Goal: Transaction & Acquisition: Book appointment/travel/reservation

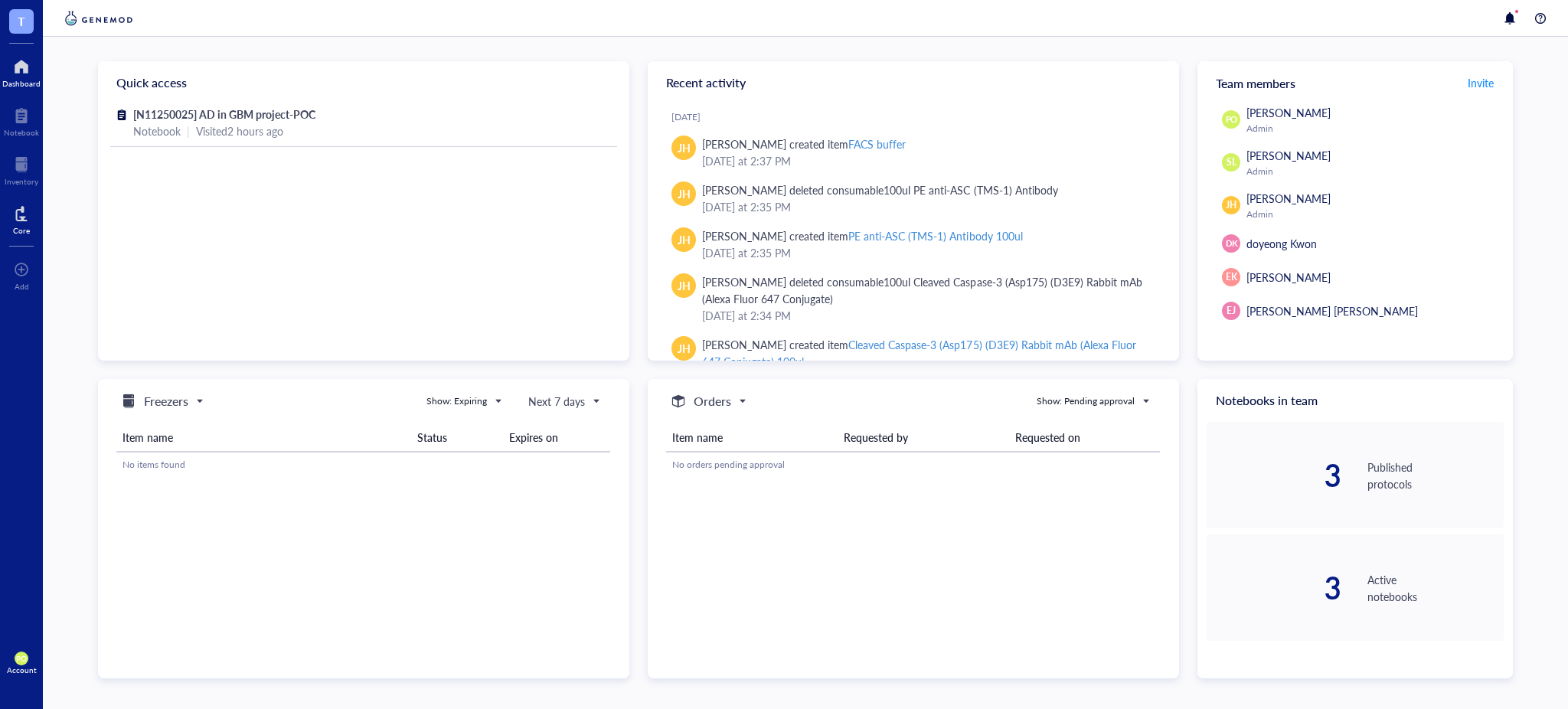
click at [27, 216] on div at bounding box center [21, 213] width 17 height 25
click at [11, 215] on div "Core" at bounding box center [21, 218] width 43 height 43
click at [26, 207] on div at bounding box center [21, 213] width 17 height 25
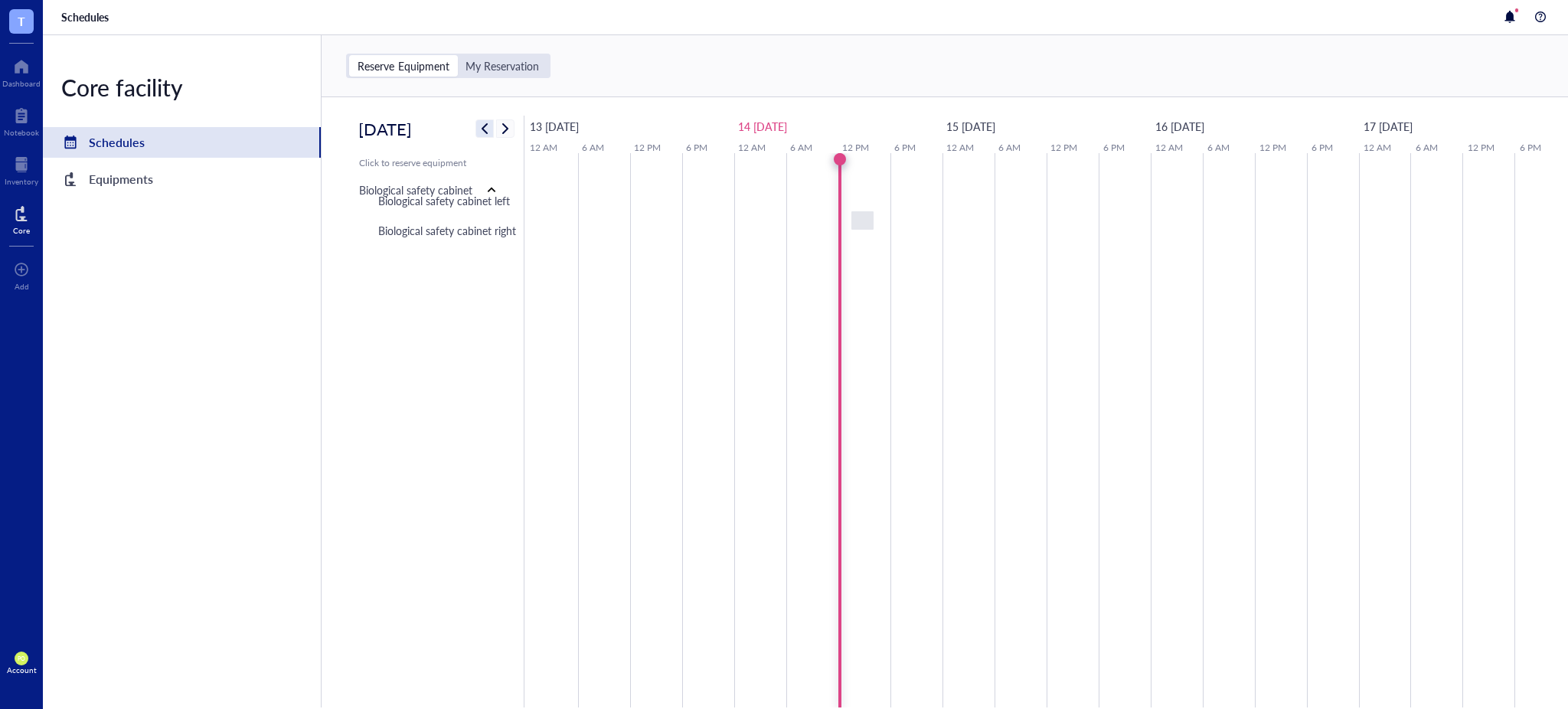
click at [490, 134] on span "button" at bounding box center [484, 128] width 19 height 19
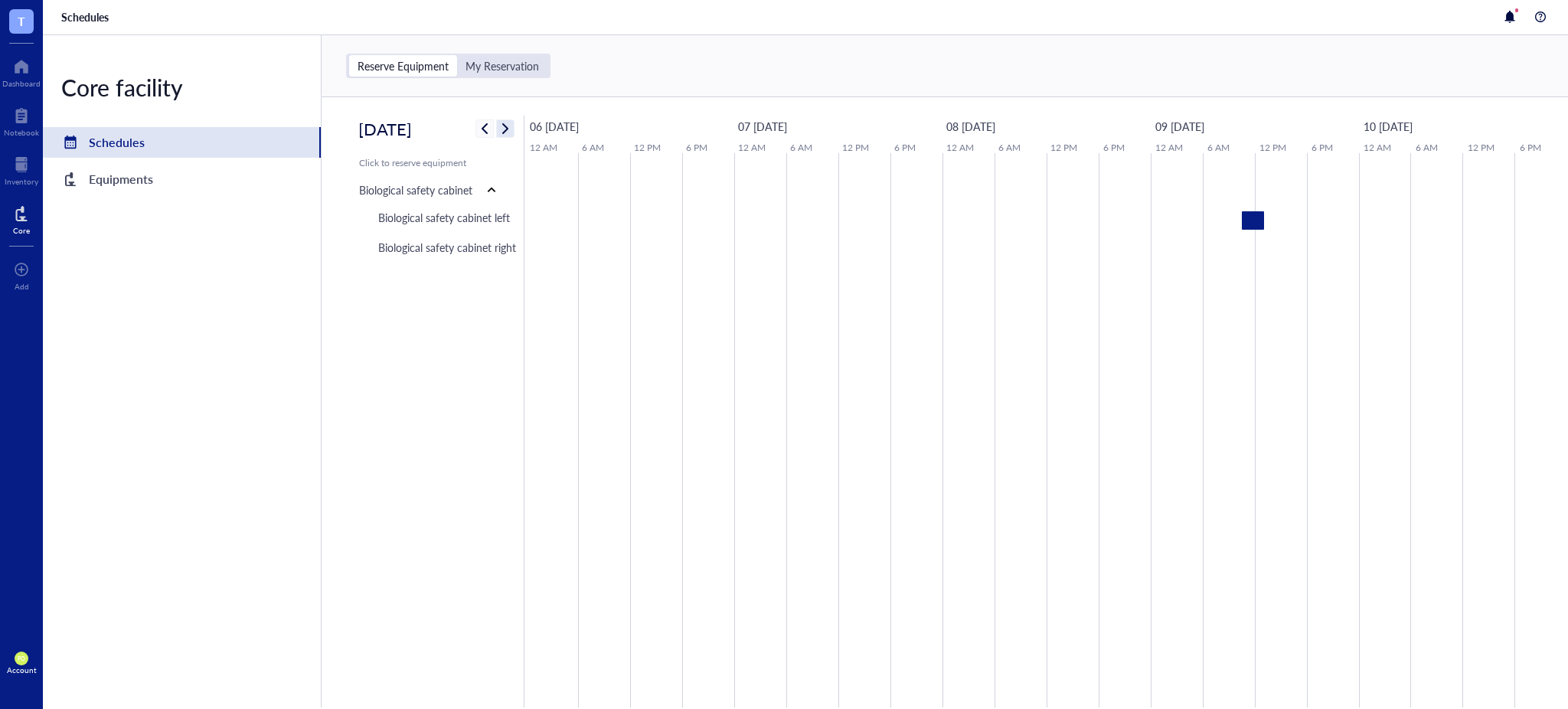
click at [505, 128] on span "button" at bounding box center [505, 128] width 19 height 19
click at [165, 173] on div "Equipments" at bounding box center [182, 179] width 278 height 30
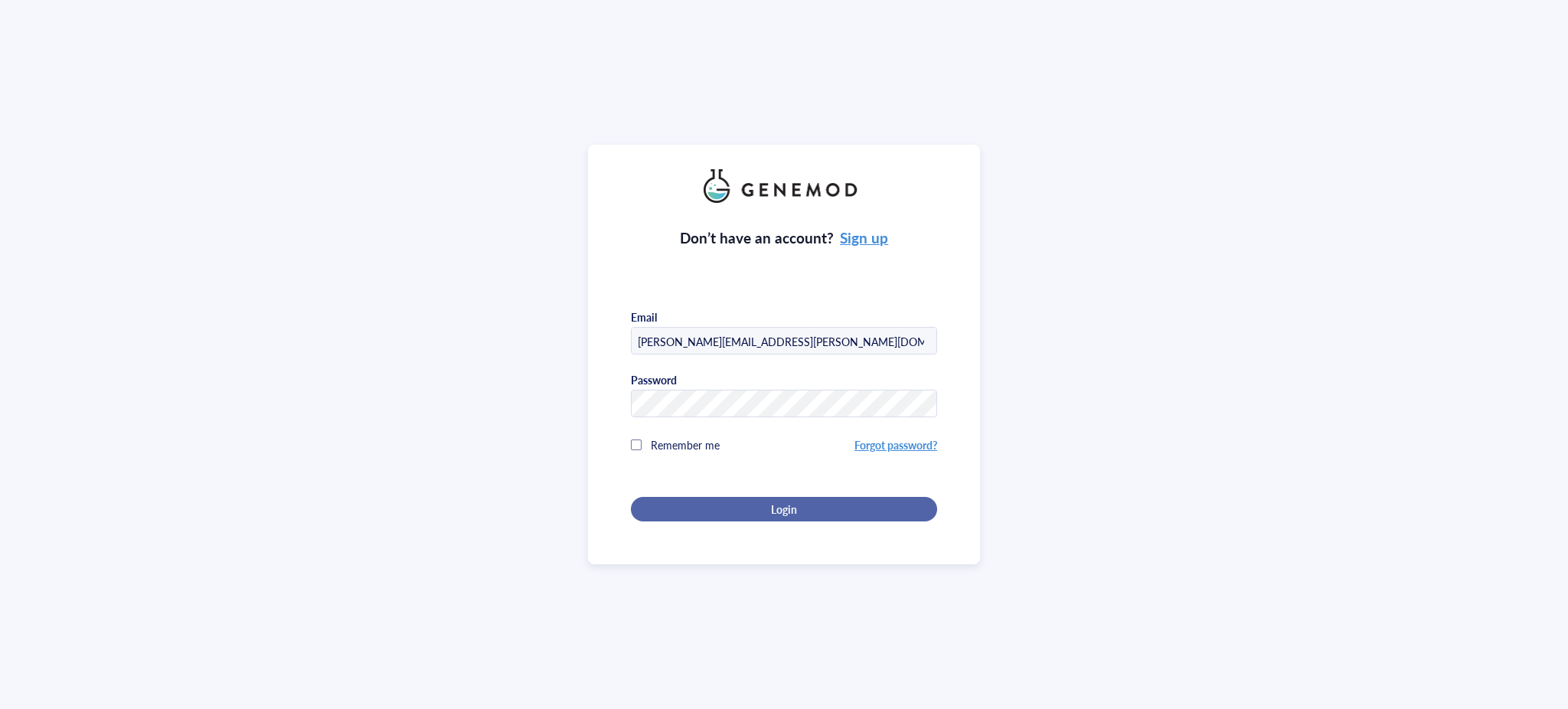
click at [789, 509] on span "Login" at bounding box center [784, 509] width 26 height 14
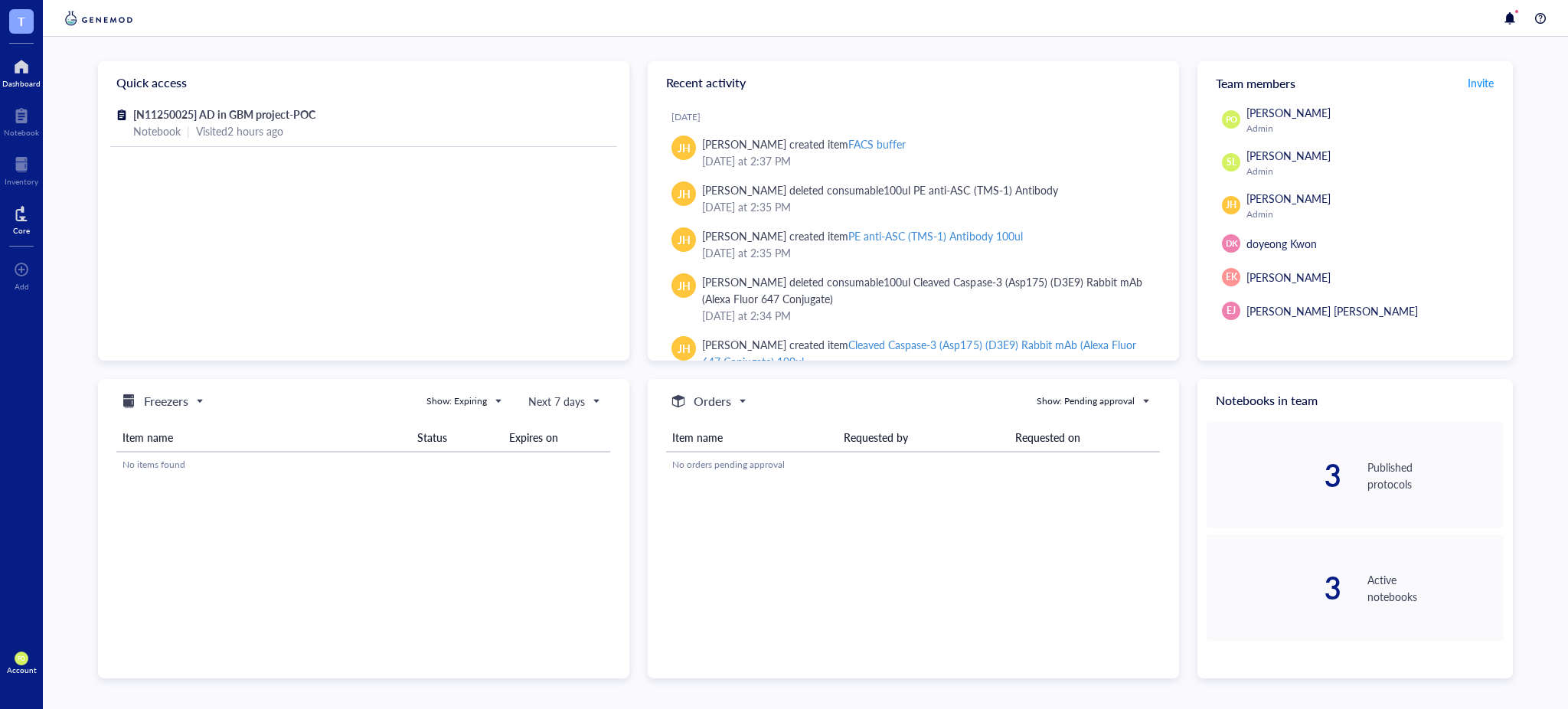
click at [7, 226] on div "Core" at bounding box center [21, 218] width 43 height 43
click at [19, 218] on div at bounding box center [21, 213] width 17 height 25
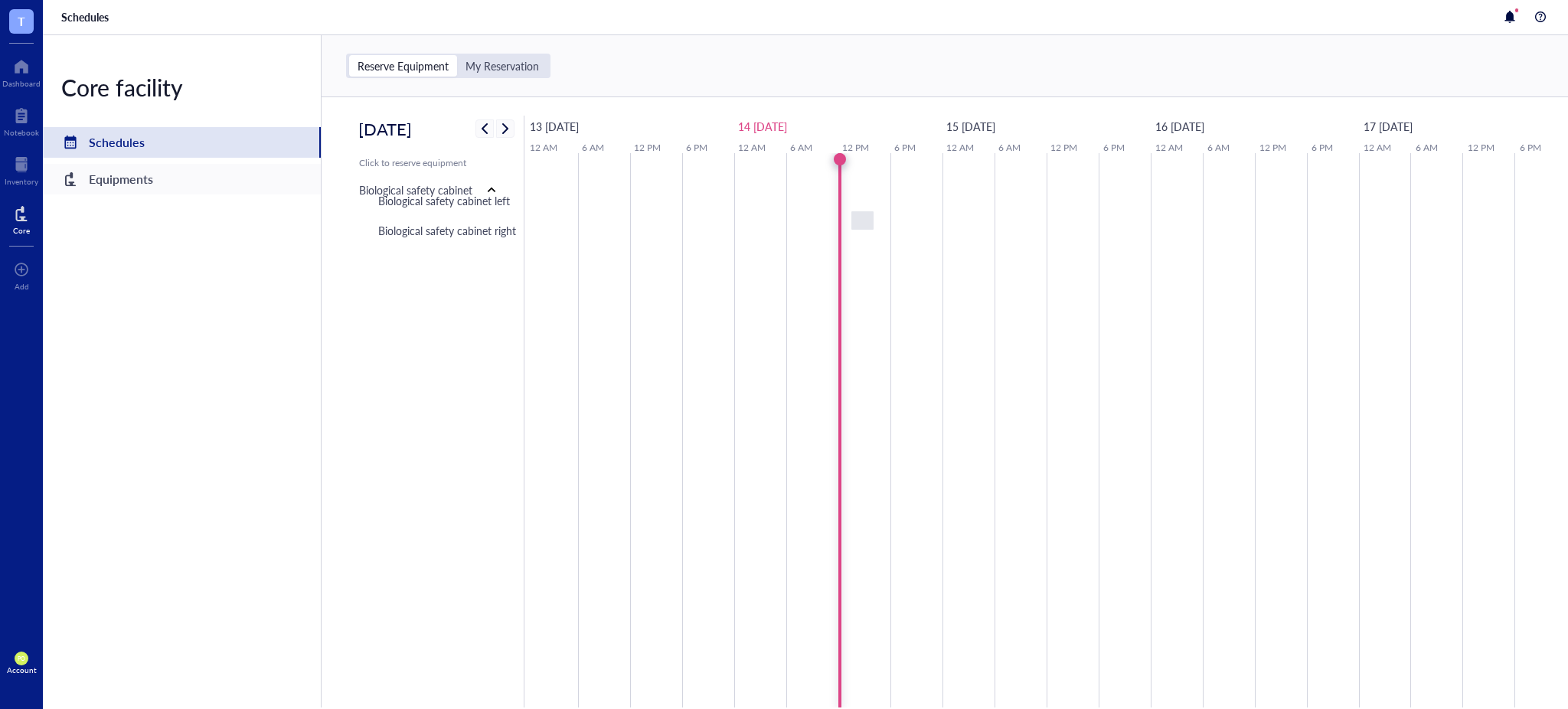
click at [117, 177] on div "Equipments" at bounding box center [121, 178] width 64 height 21
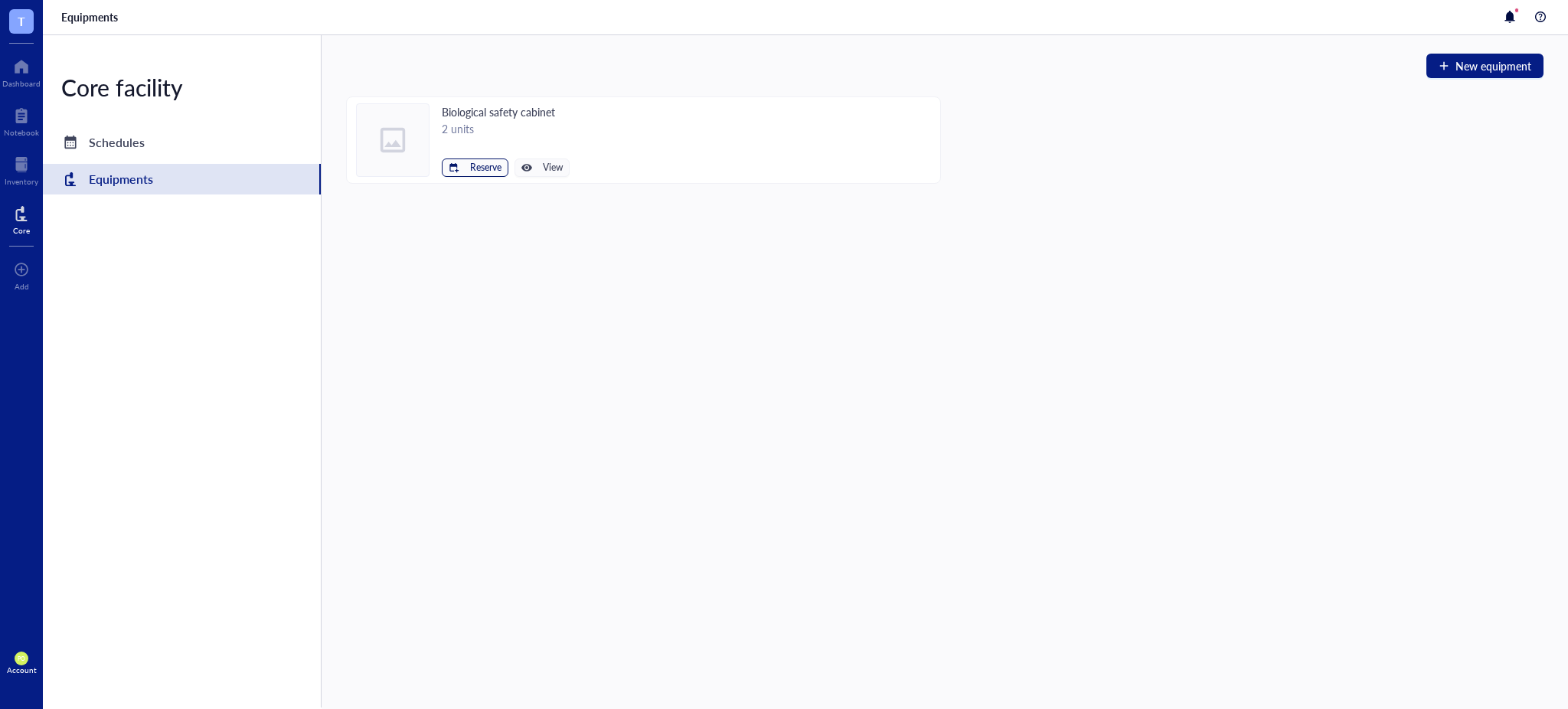
click at [458, 172] on div "button" at bounding box center [454, 167] width 11 height 11
click at [471, 194] on span "Biological safety cabinet left" at bounding box center [429, 194] width 138 height 17
type input "[DATE]"
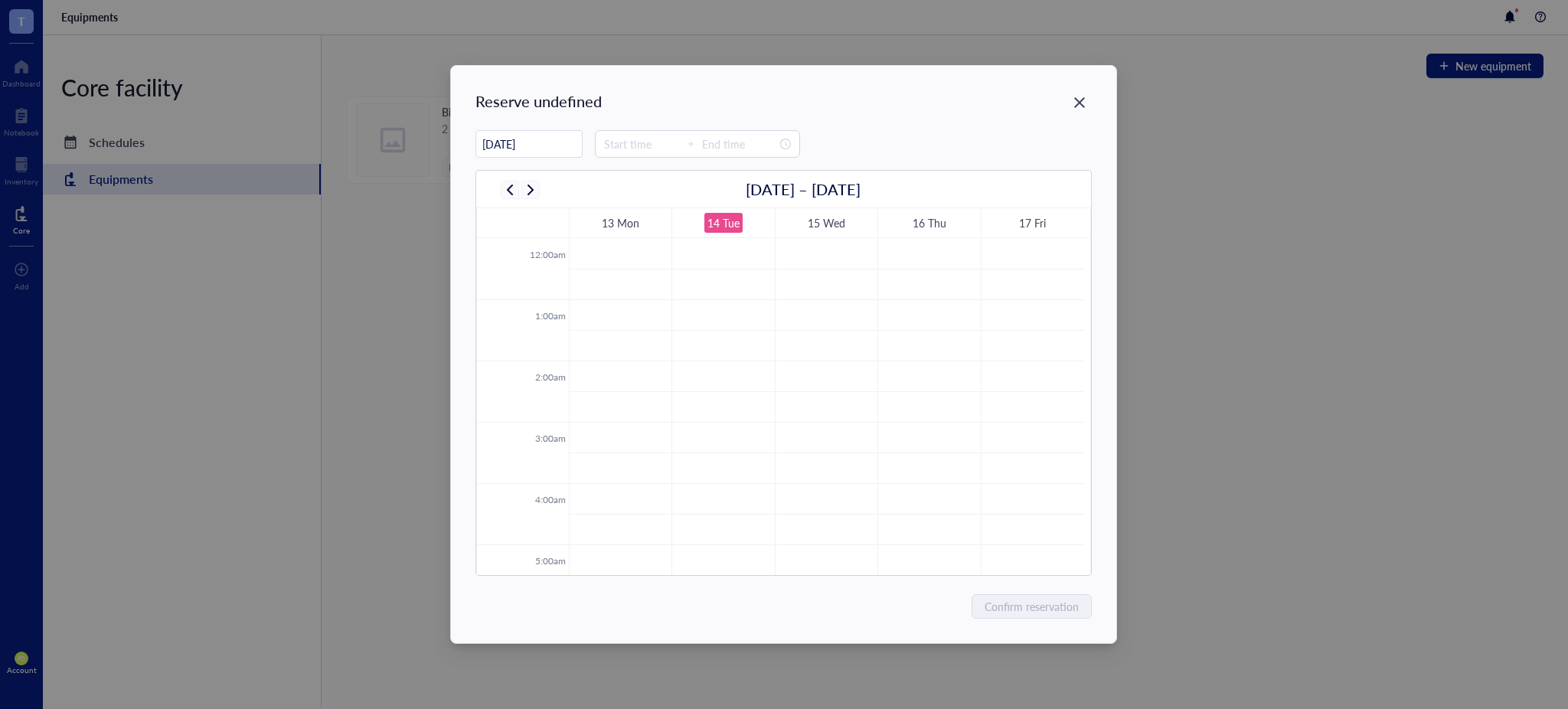
scroll to position [368, 0]
click at [647, 147] on input at bounding box center [642, 144] width 75 height 17
type input "00:30"
type input "19:00"
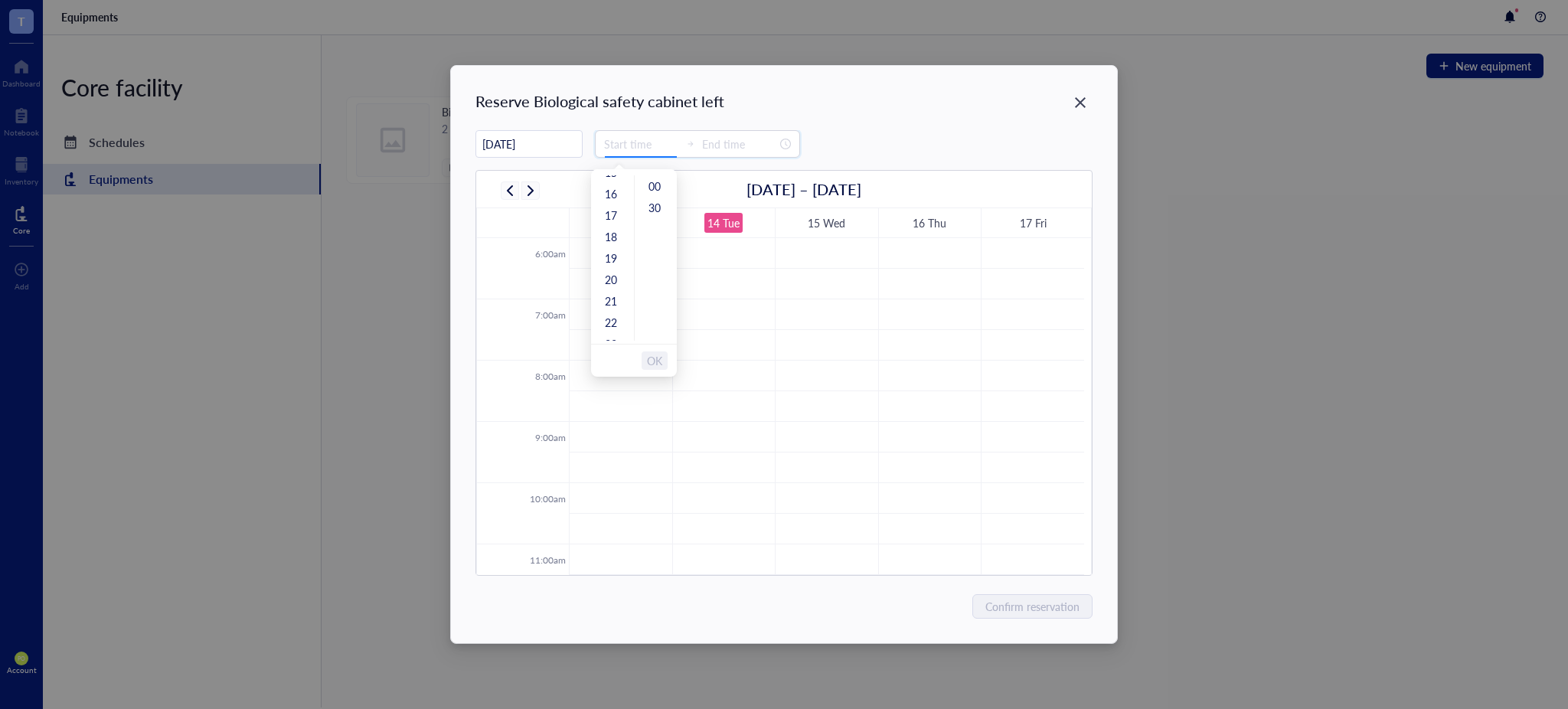
scroll to position [20, 0]
type input "20:00"
type input "18:00"
click at [611, 222] on div "17" at bounding box center [612, 224] width 36 height 21
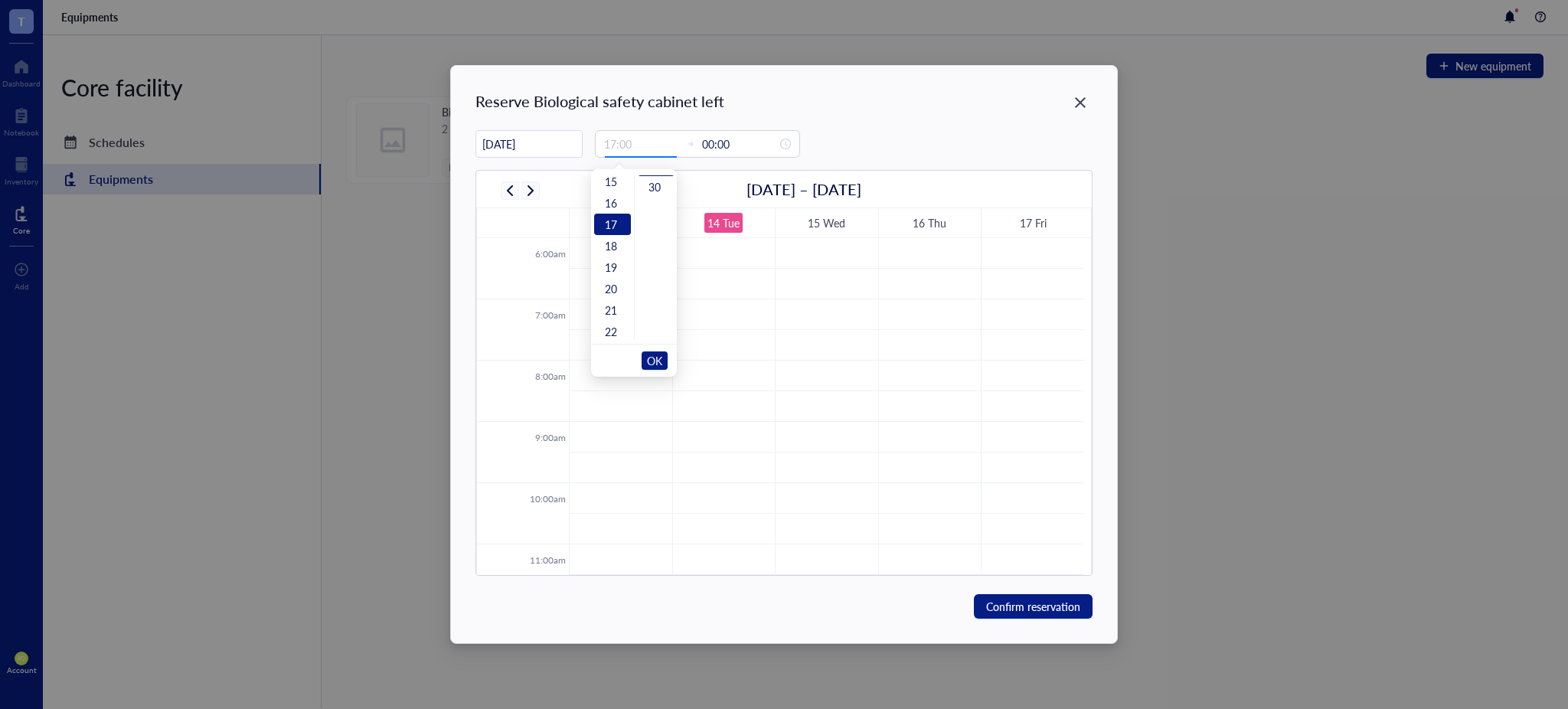
type input "18:00"
type input "00:00"
click at [655, 206] on div "30" at bounding box center [655, 207] width 36 height 21
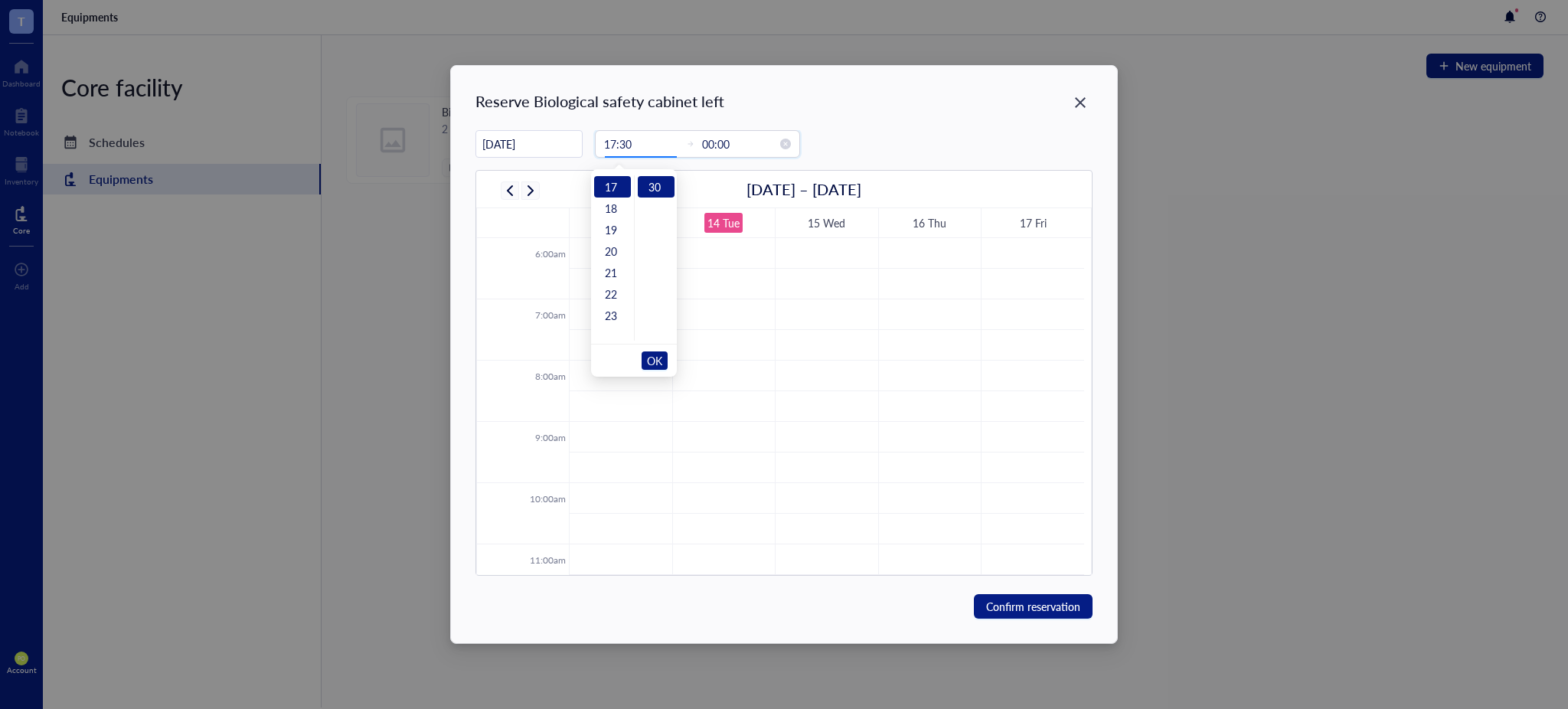
click at [723, 146] on input "00:00" at bounding box center [739, 144] width 75 height 17
click at [613, 212] on div "18" at bounding box center [612, 208] width 36 height 21
click at [653, 183] on div "30" at bounding box center [655, 186] width 36 height 21
click at [655, 148] on input "18:30" at bounding box center [642, 144] width 75 height 17
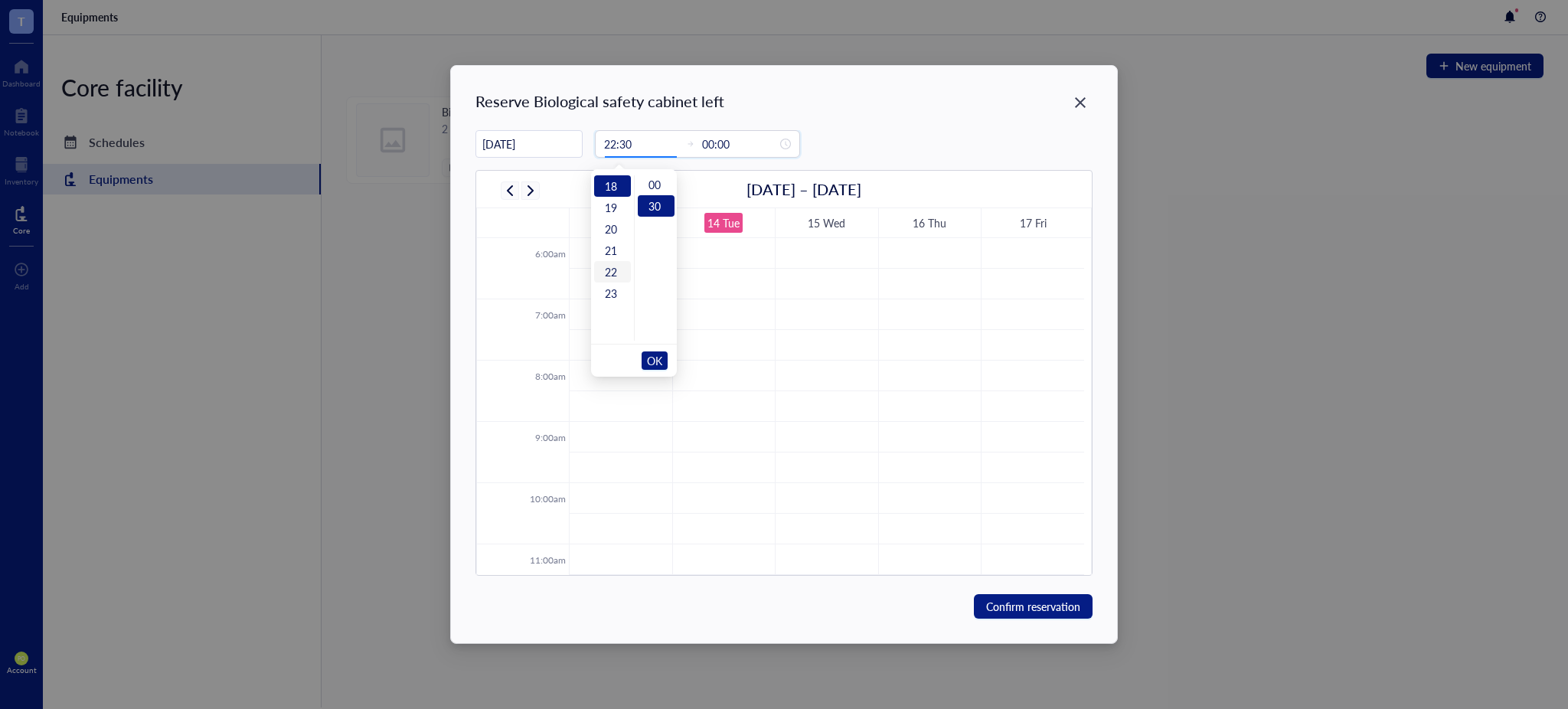
scroll to position [0, 0]
click at [609, 329] on div "17" at bounding box center [612, 330] width 36 height 21
type input "17:30"
click at [654, 354] on span "OK" at bounding box center [654, 360] width 15 height 29
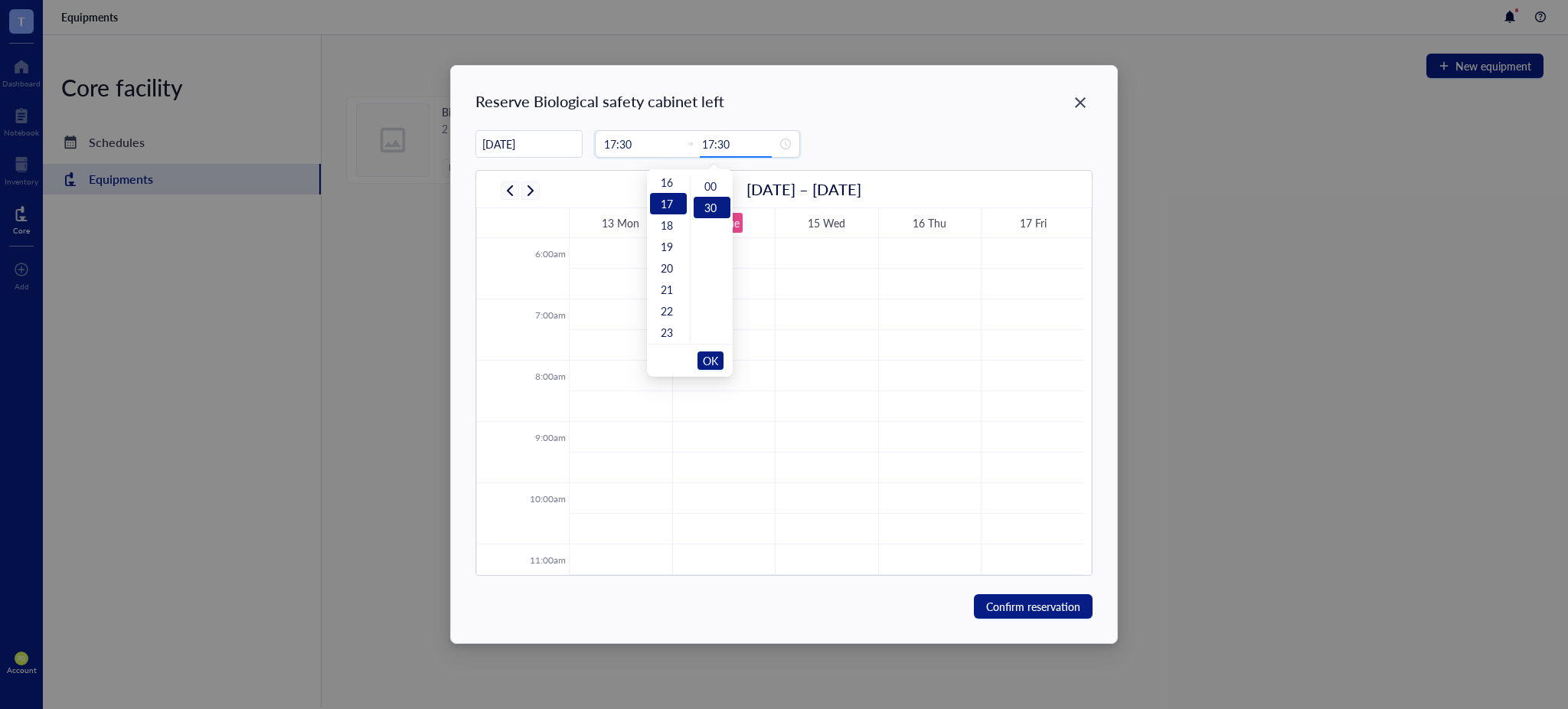
scroll to position [20, 0]
click at [660, 205] on div "18" at bounding box center [668, 208] width 36 height 21
type input "18:30"
click at [710, 371] on span "OK" at bounding box center [710, 360] width 15 height 29
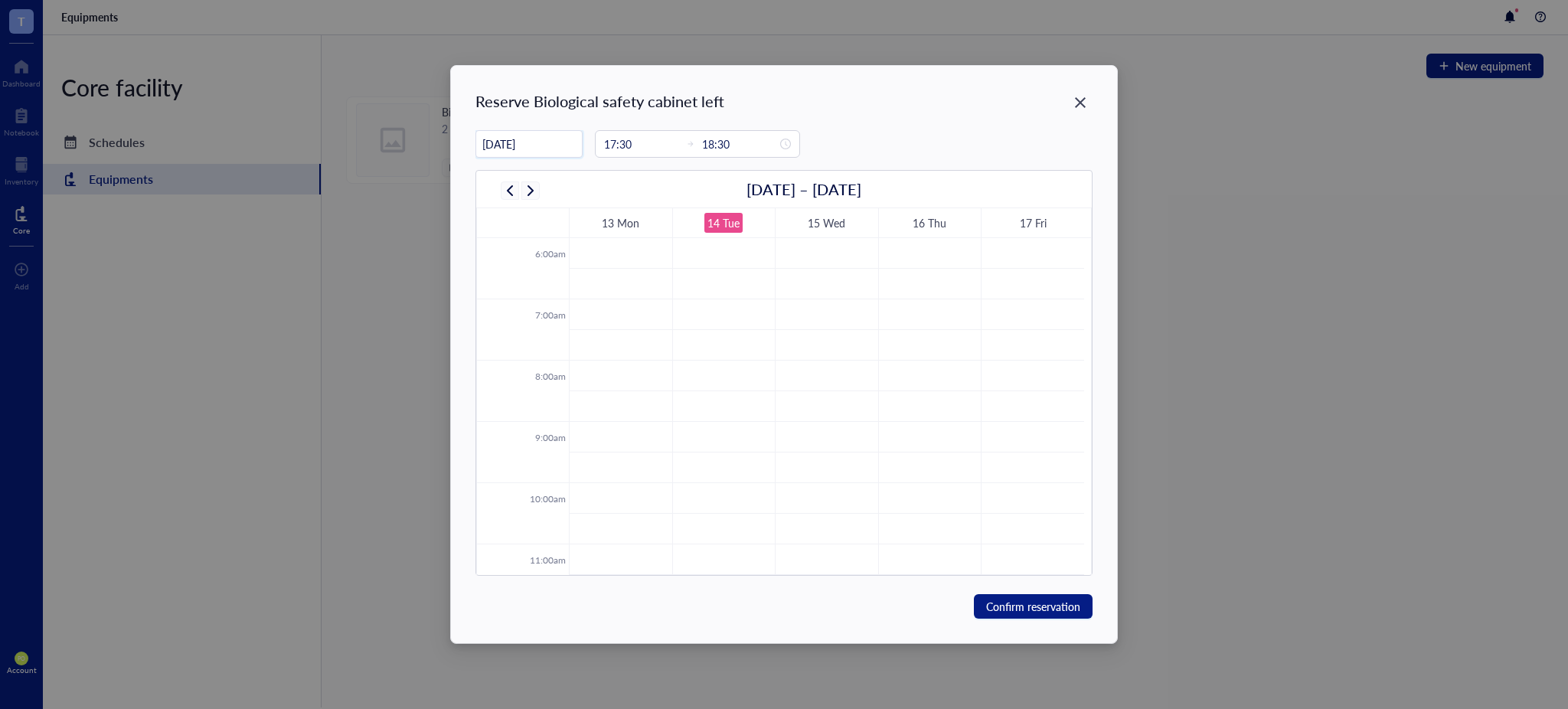
click at [529, 147] on input "[DATE]" at bounding box center [528, 144] width 106 height 30
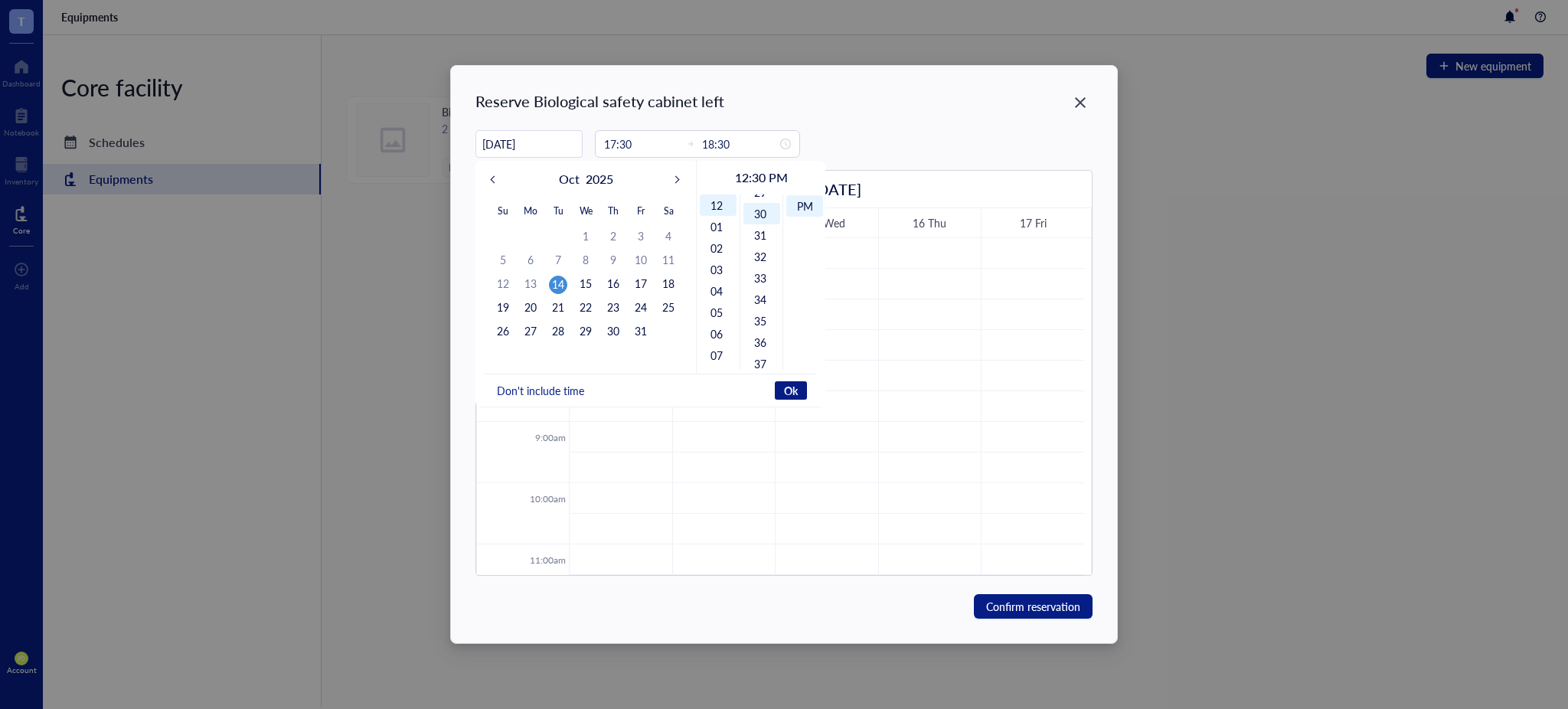
scroll to position [643, 0]
click at [559, 388] on span "Don't include time" at bounding box center [540, 390] width 87 height 14
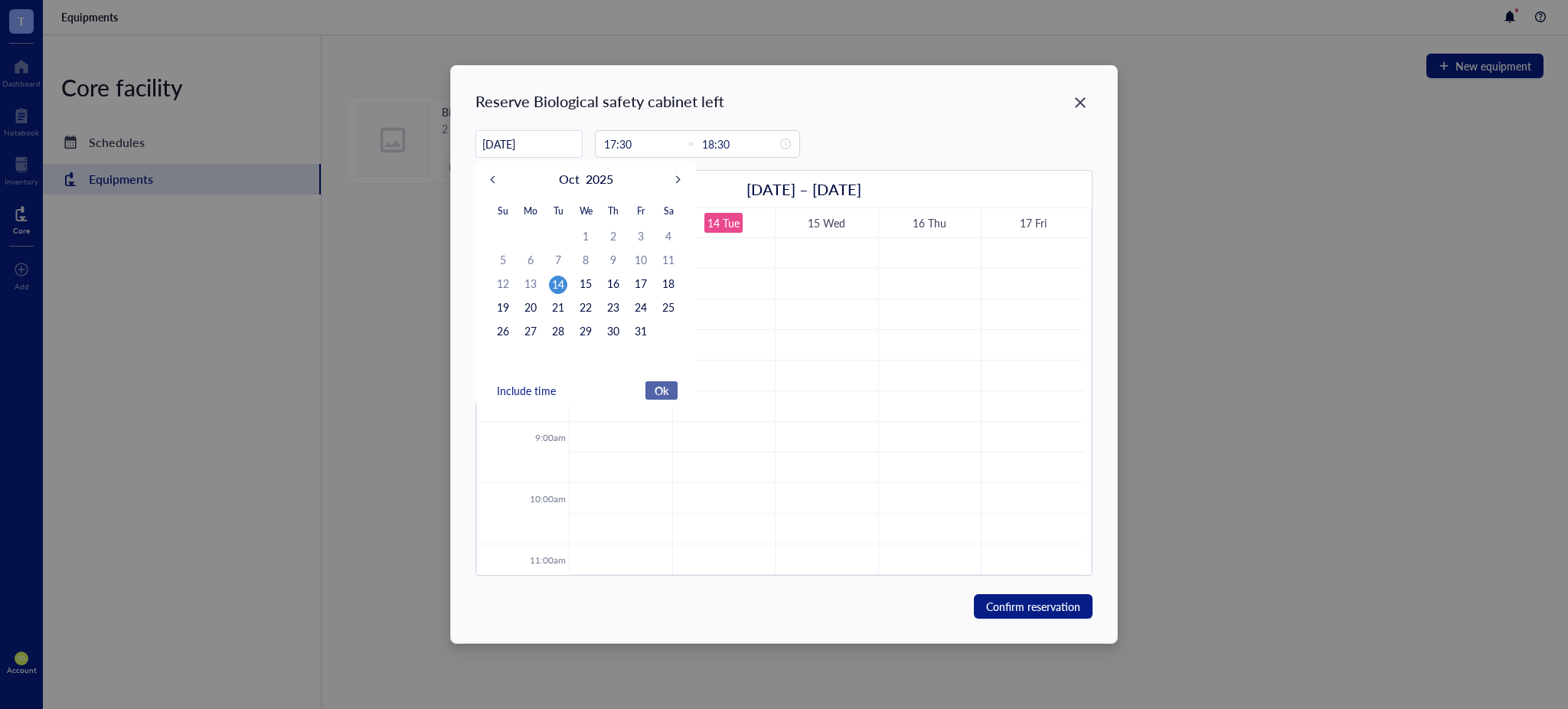
click at [654, 397] on span "Ok" at bounding box center [661, 390] width 14 height 14
click at [662, 389] on span "Ok" at bounding box center [661, 390] width 14 height 14
type input "[DATE]"
click at [662, 397] on span "Ok" at bounding box center [661, 390] width 14 height 14
click at [658, 389] on span "Ok" at bounding box center [661, 390] width 14 height 14
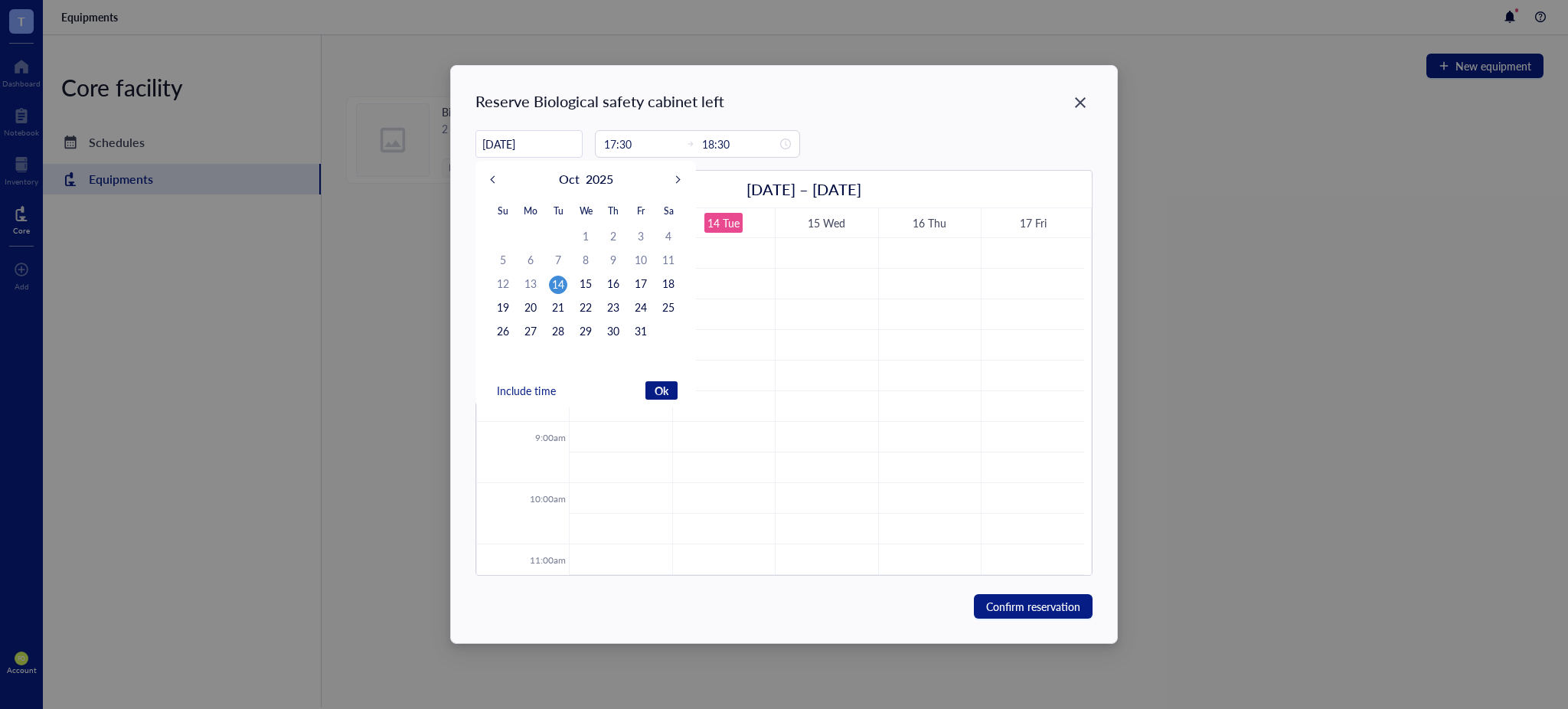
click at [846, 123] on div "Reserve Biological safety cabinet left [DATE] [DATE] Su Mo Tu We Th Fr Sa 28 29…" at bounding box center [783, 354] width 665 height 577
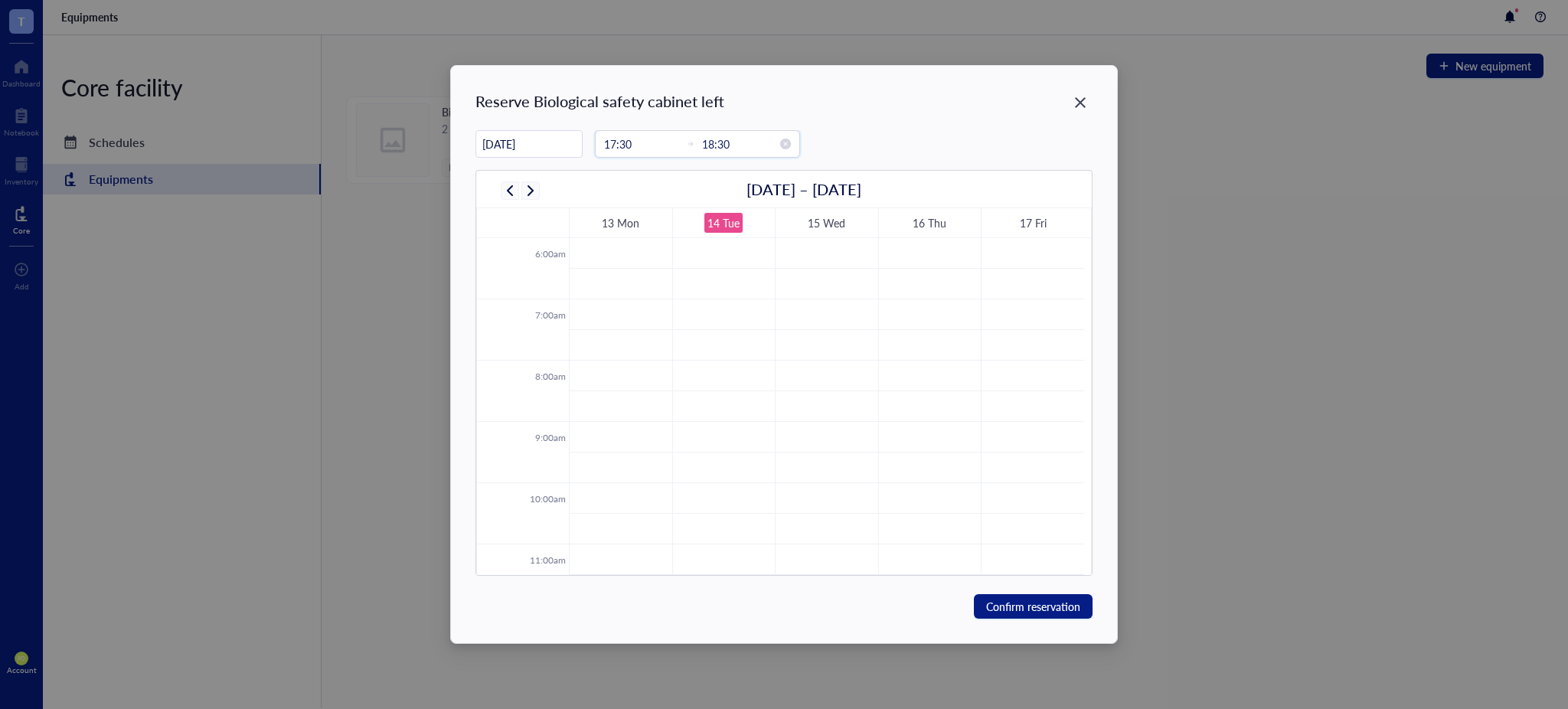
click at [668, 148] on input "17:30" at bounding box center [642, 144] width 75 height 17
click at [665, 358] on button "OK" at bounding box center [654, 361] width 26 height 19
click at [672, 207] on div "18" at bounding box center [668, 208] width 36 height 21
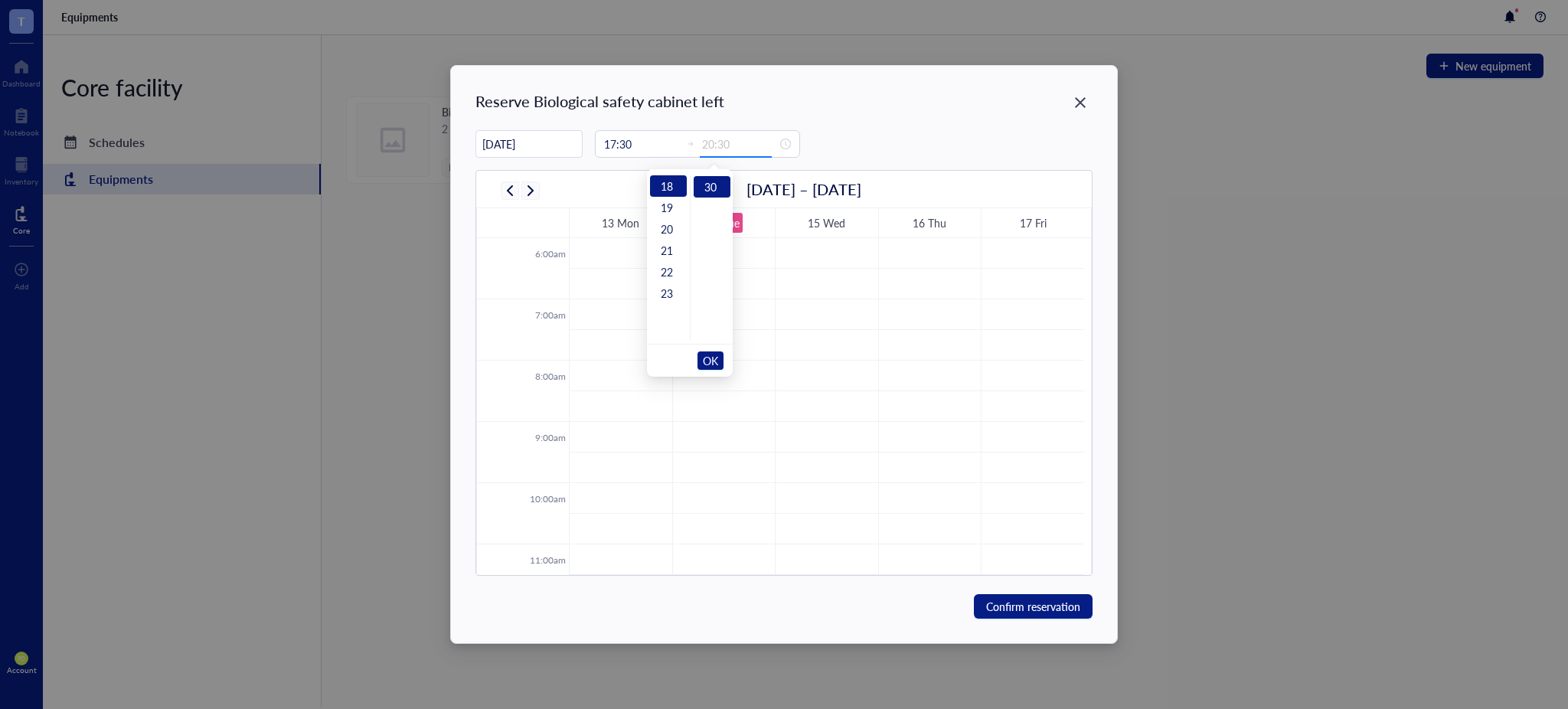
type input "18:30"
click at [713, 352] on span "OK" at bounding box center [710, 360] width 15 height 29
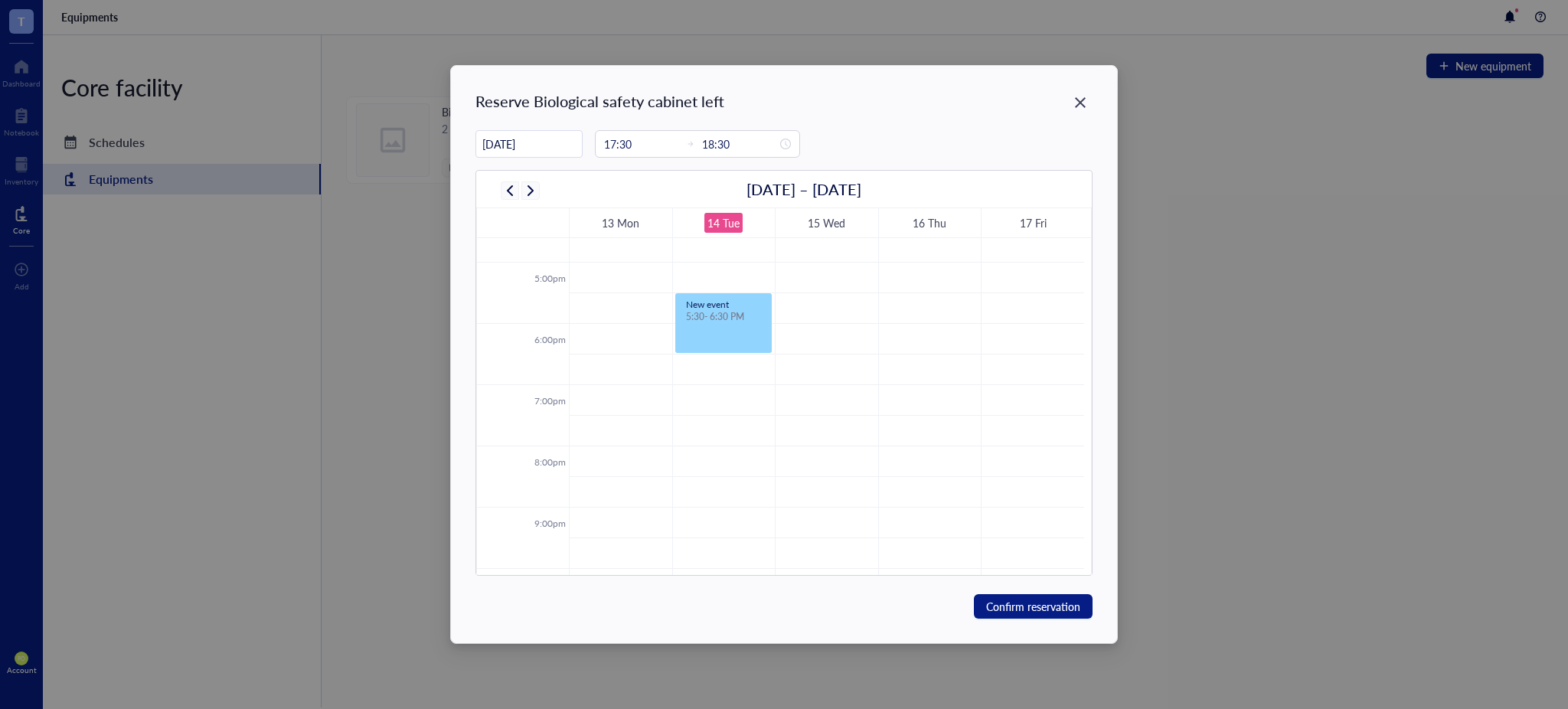
scroll to position [1048, 0]
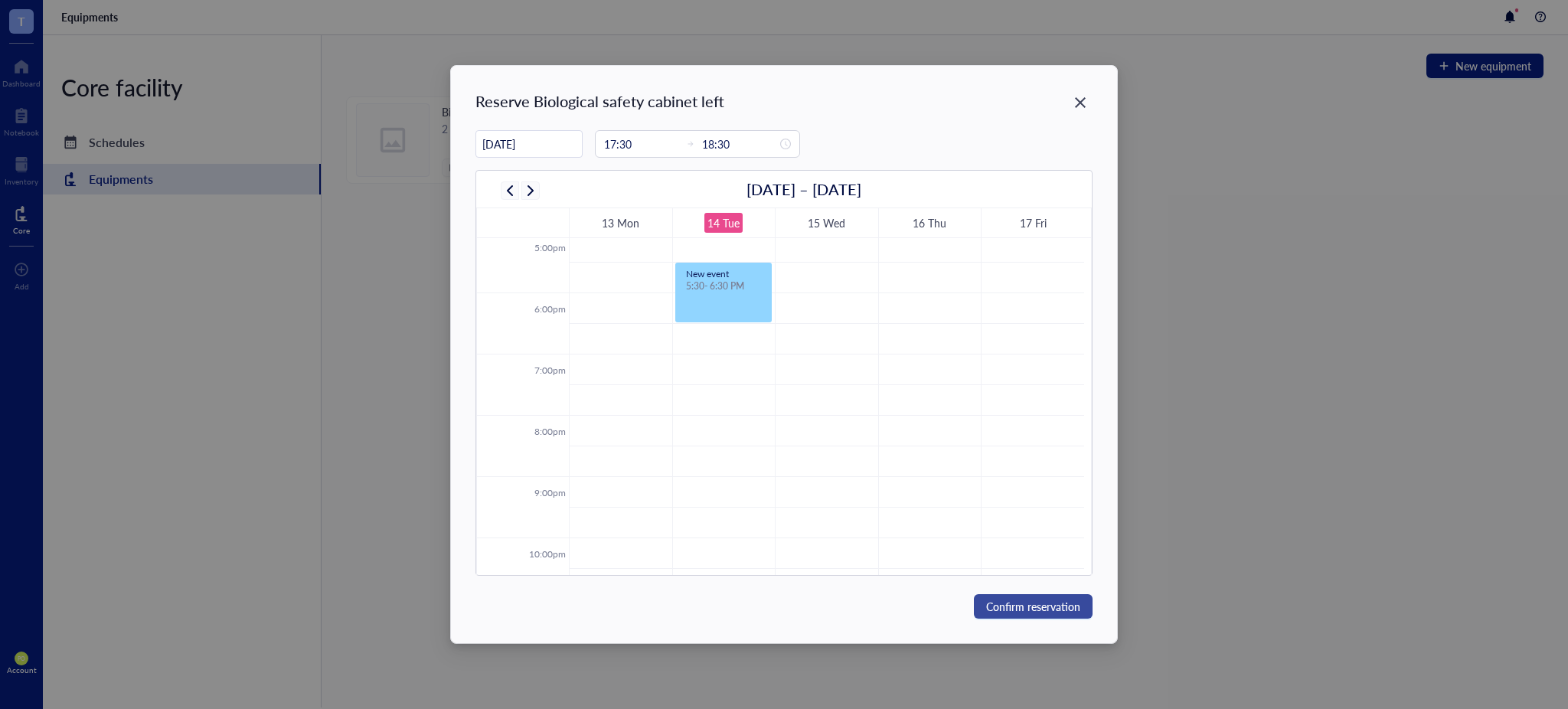
click at [1039, 606] on span "Confirm reservation" at bounding box center [1032, 606] width 94 height 17
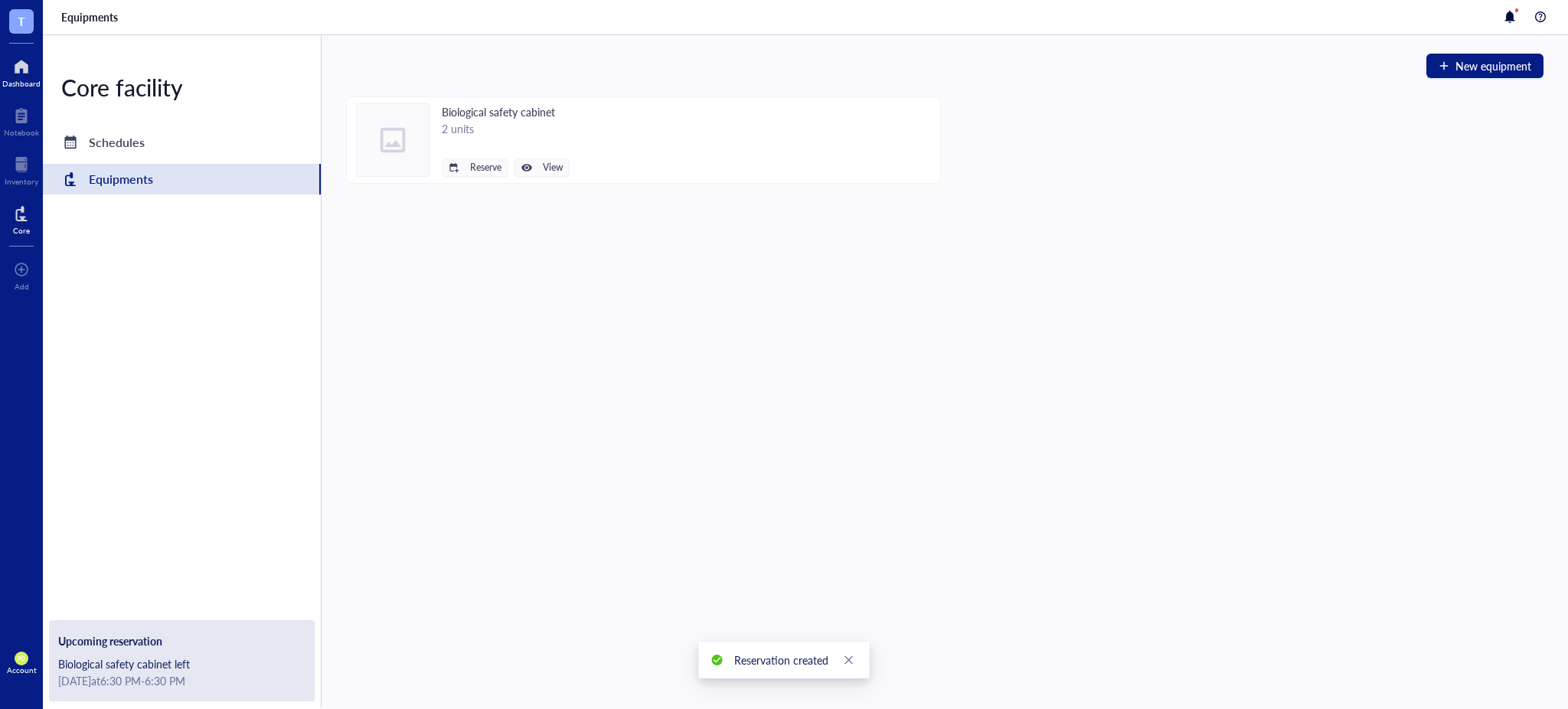
click at [21, 64] on div at bounding box center [21, 66] width 38 height 25
